Goal: Information Seeking & Learning: Learn about a topic

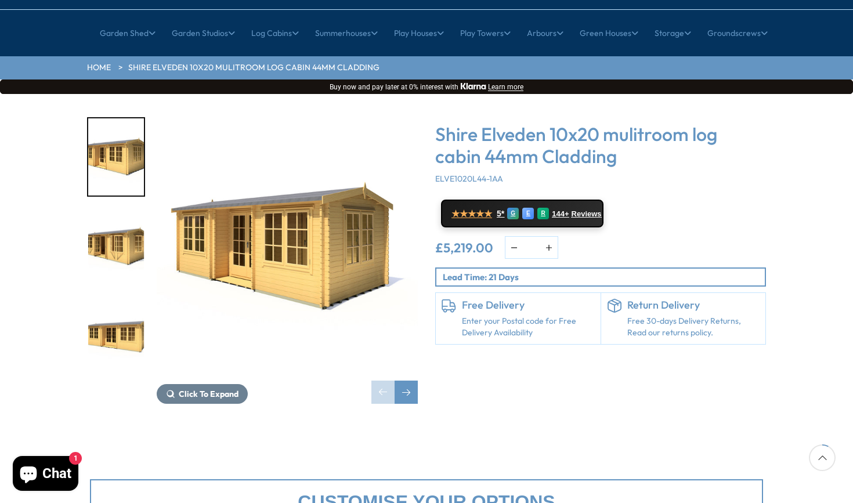
scroll to position [114, 0]
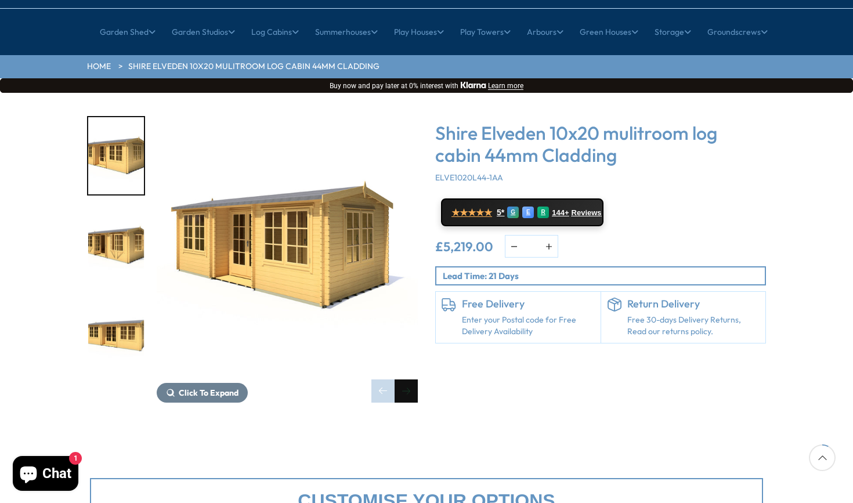
click at [417, 380] on div "Next slide" at bounding box center [406, 391] width 23 height 23
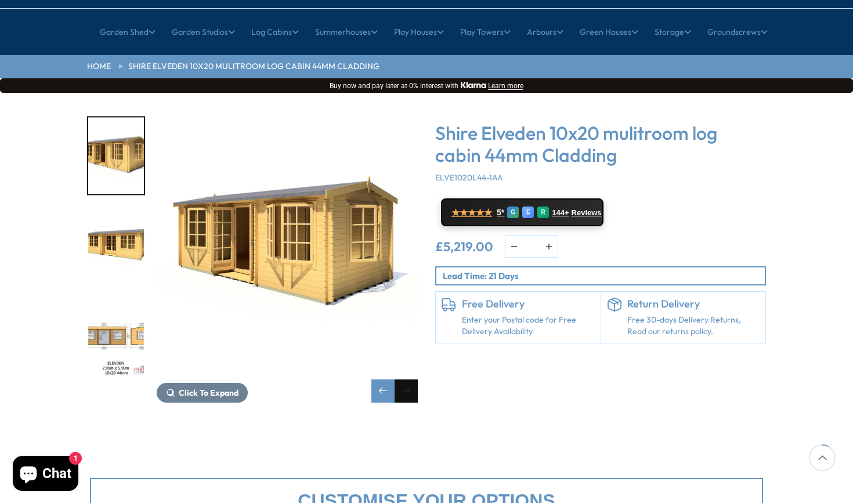
click at [417, 380] on div "Next slide" at bounding box center [406, 391] width 23 height 23
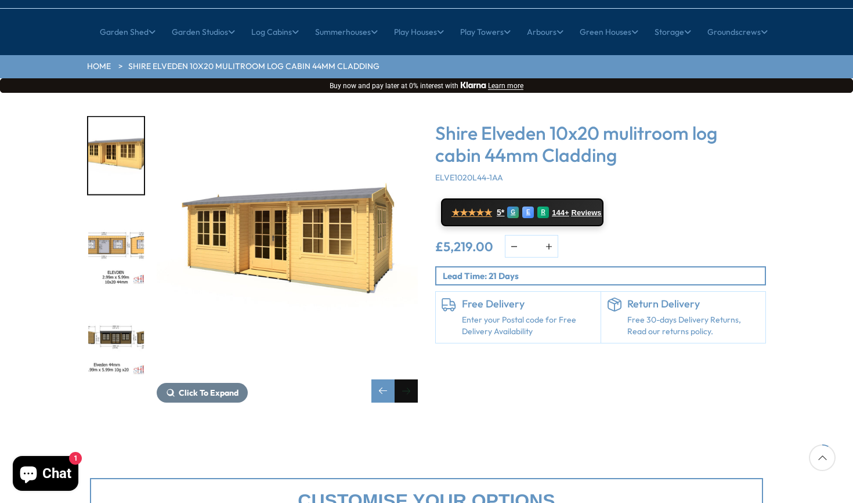
click at [417, 380] on div "Next slide" at bounding box center [406, 391] width 23 height 23
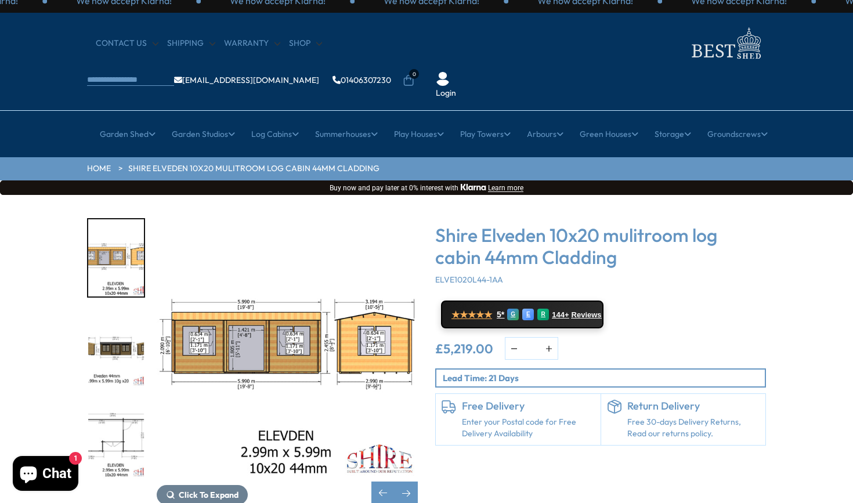
scroll to position [12, 0]
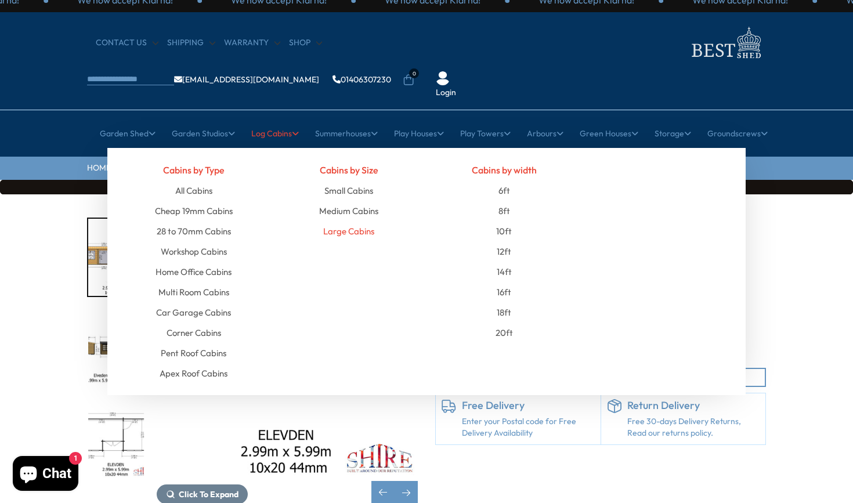
click at [342, 221] on link "Large Cabins" at bounding box center [348, 231] width 51 height 20
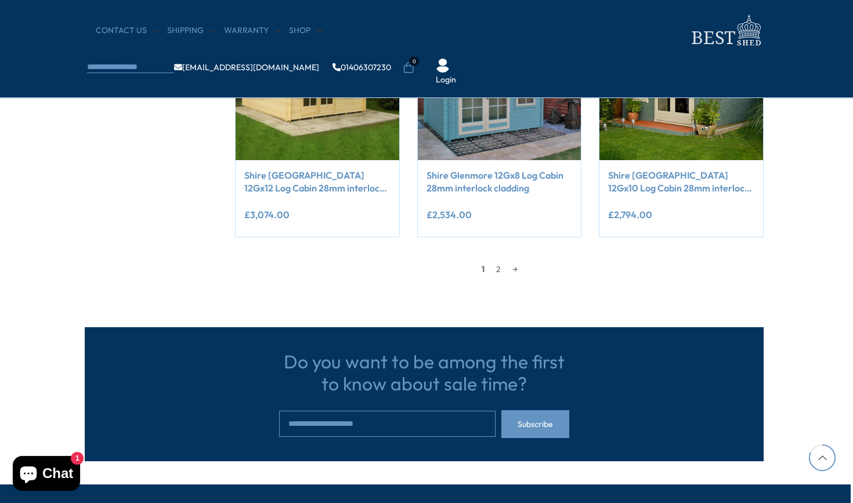
scroll to position [1050, 2]
